Goal: Information Seeking & Learning: Learn about a topic

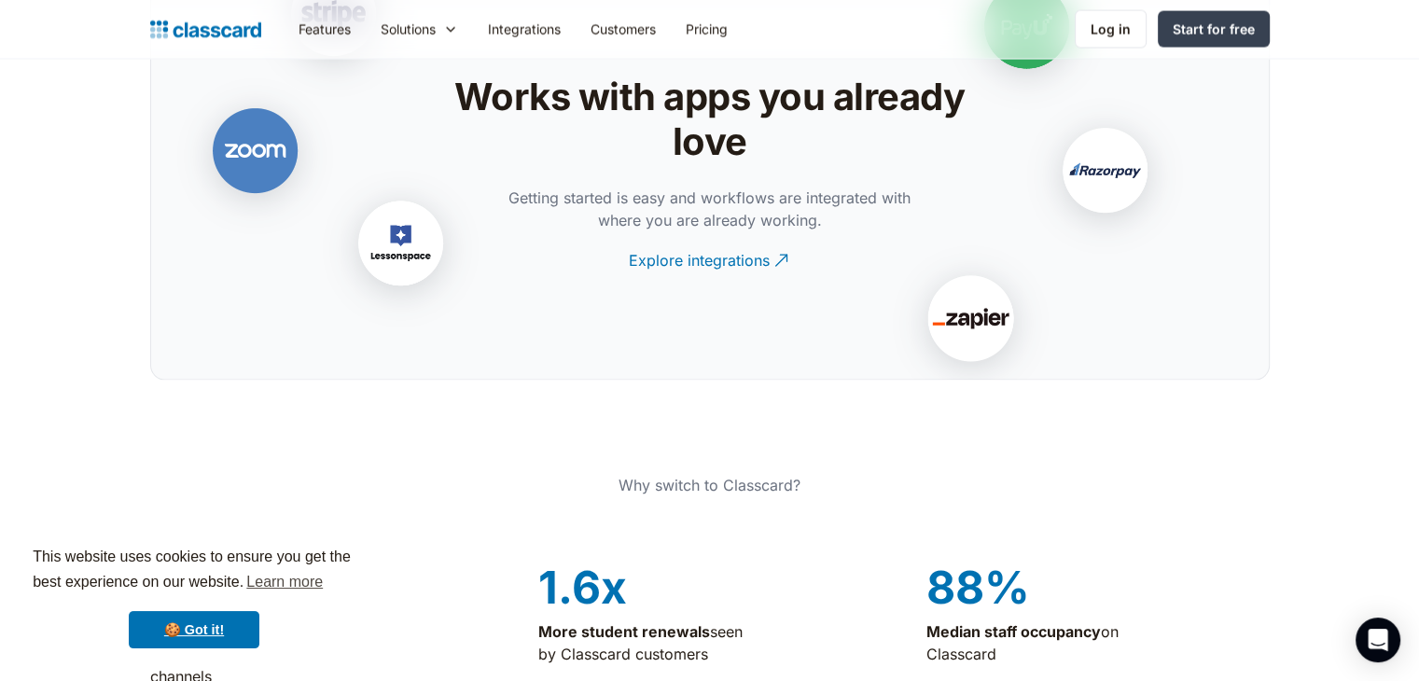
scroll to position [3919, 0]
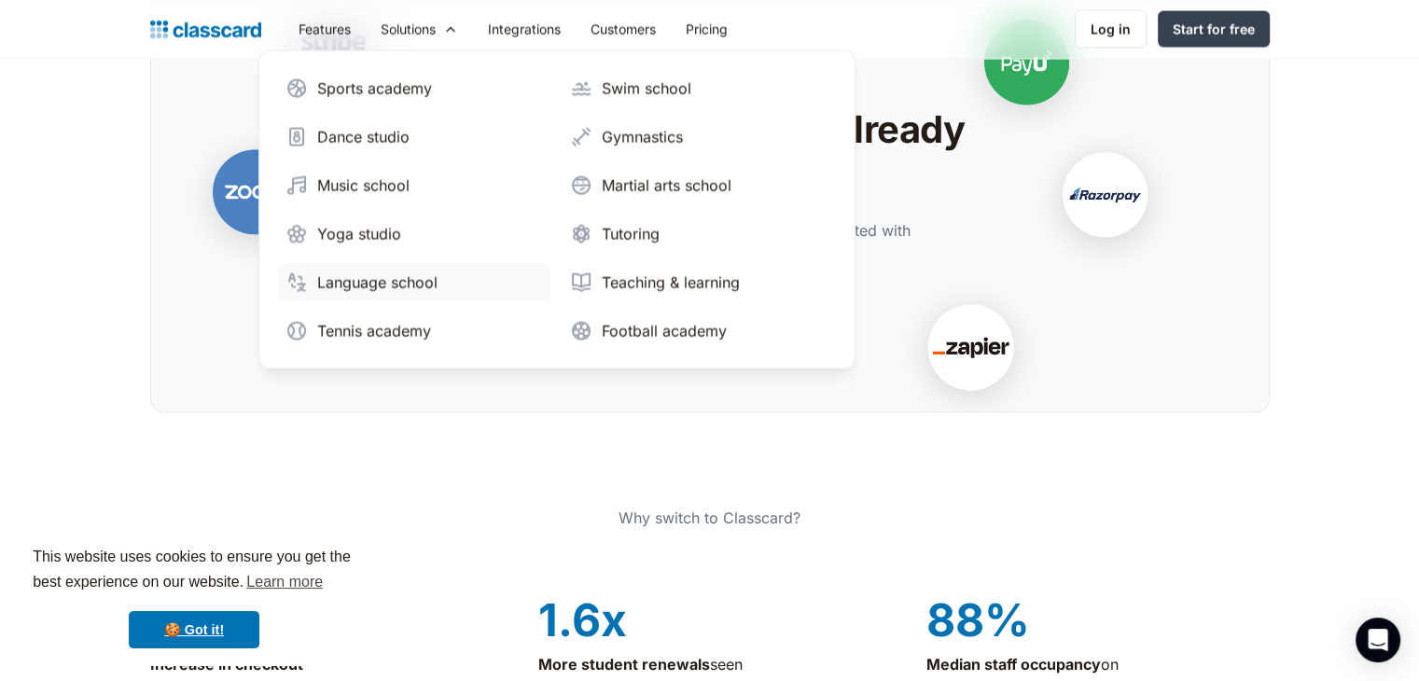
click at [378, 281] on div "Language school" at bounding box center [377, 283] width 120 height 22
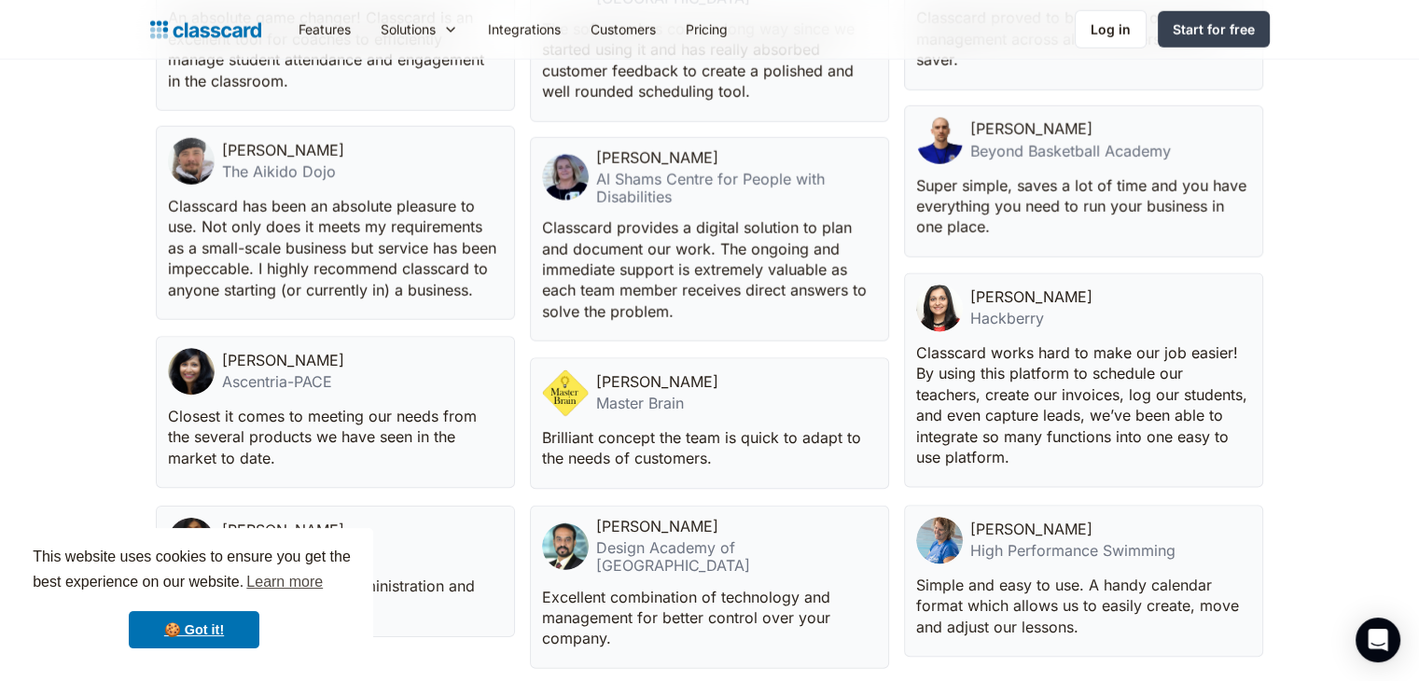
scroll to position [5318, 0]
